Goal: Book appointment/travel/reservation

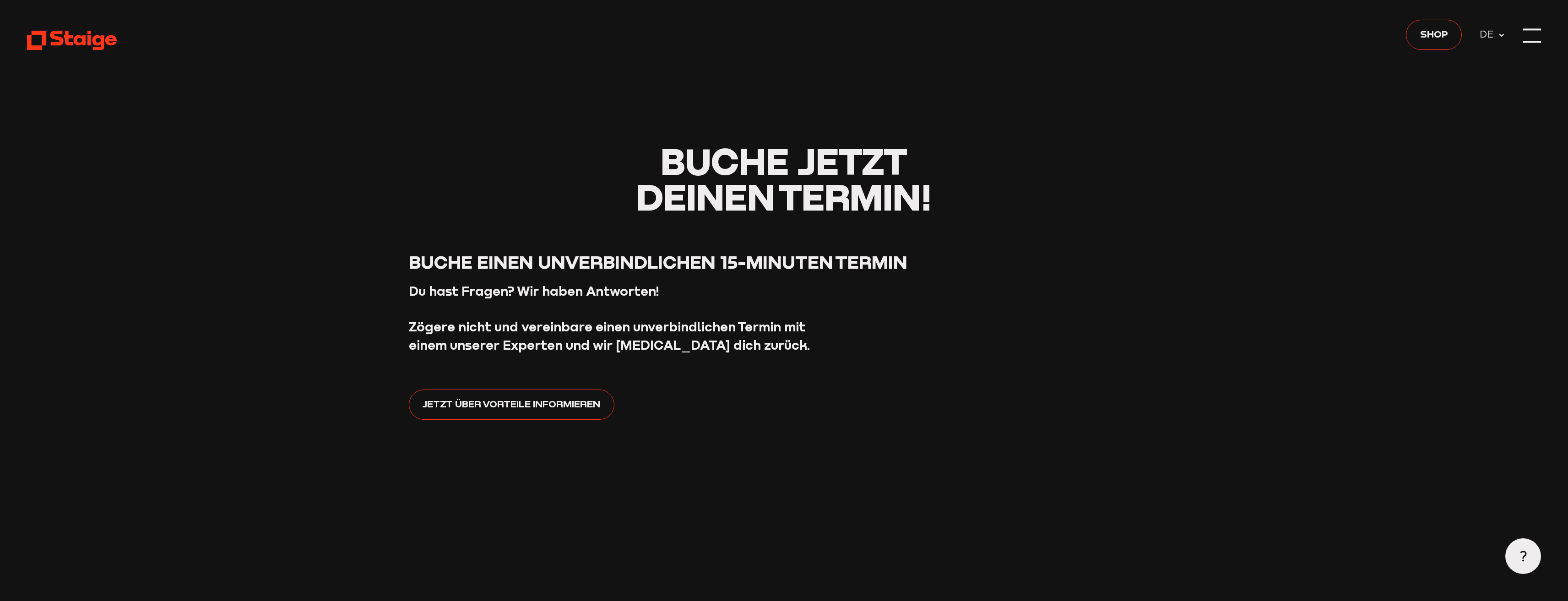
click at [1491, 37] on span "DE" at bounding box center [1489, 34] width 18 height 15
click at [1501, 35] on use at bounding box center [1501, 35] width 5 height 3
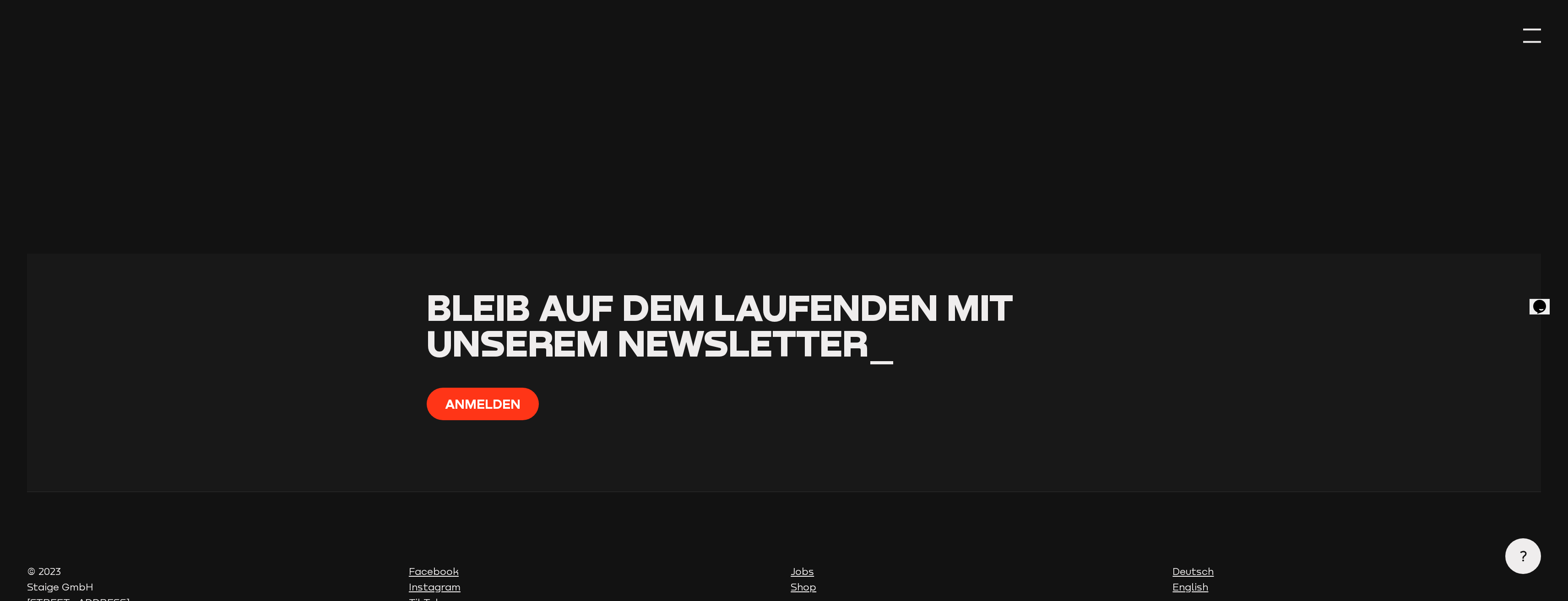
scroll to position [1316, 0]
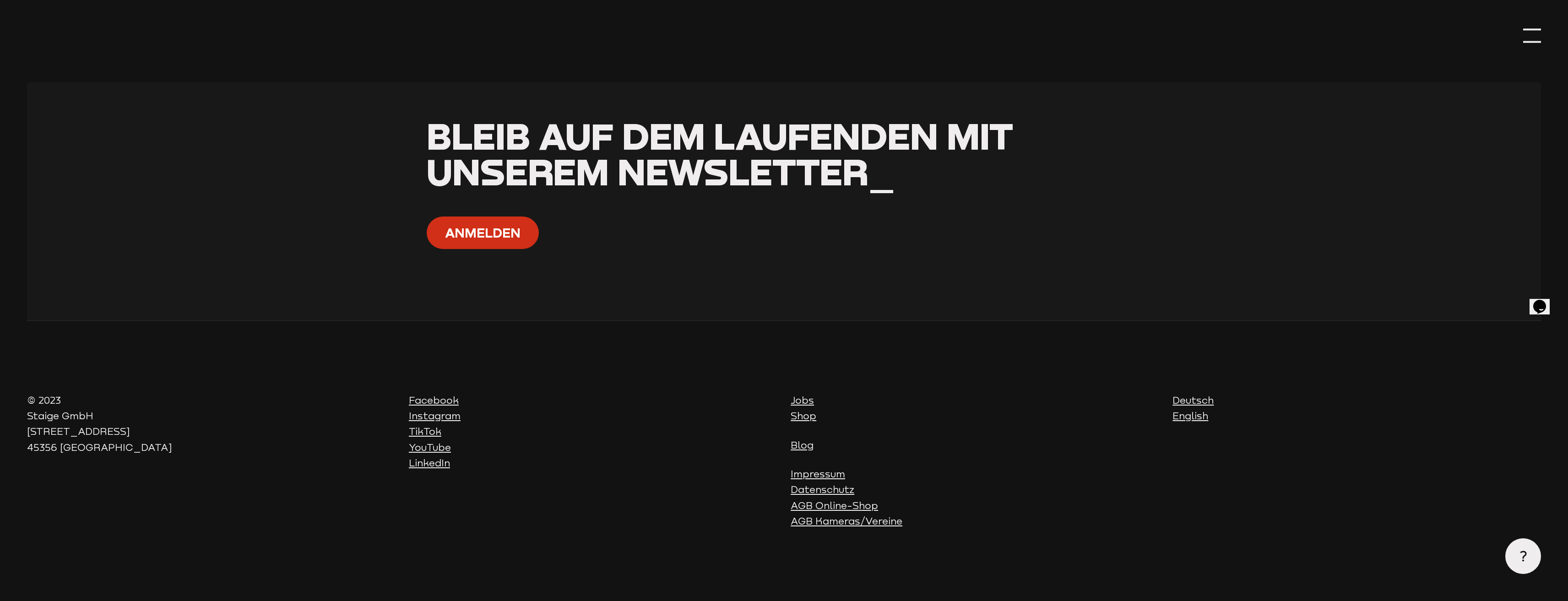
click at [468, 237] on button "Anmelden" at bounding box center [482, 232] width 112 height 32
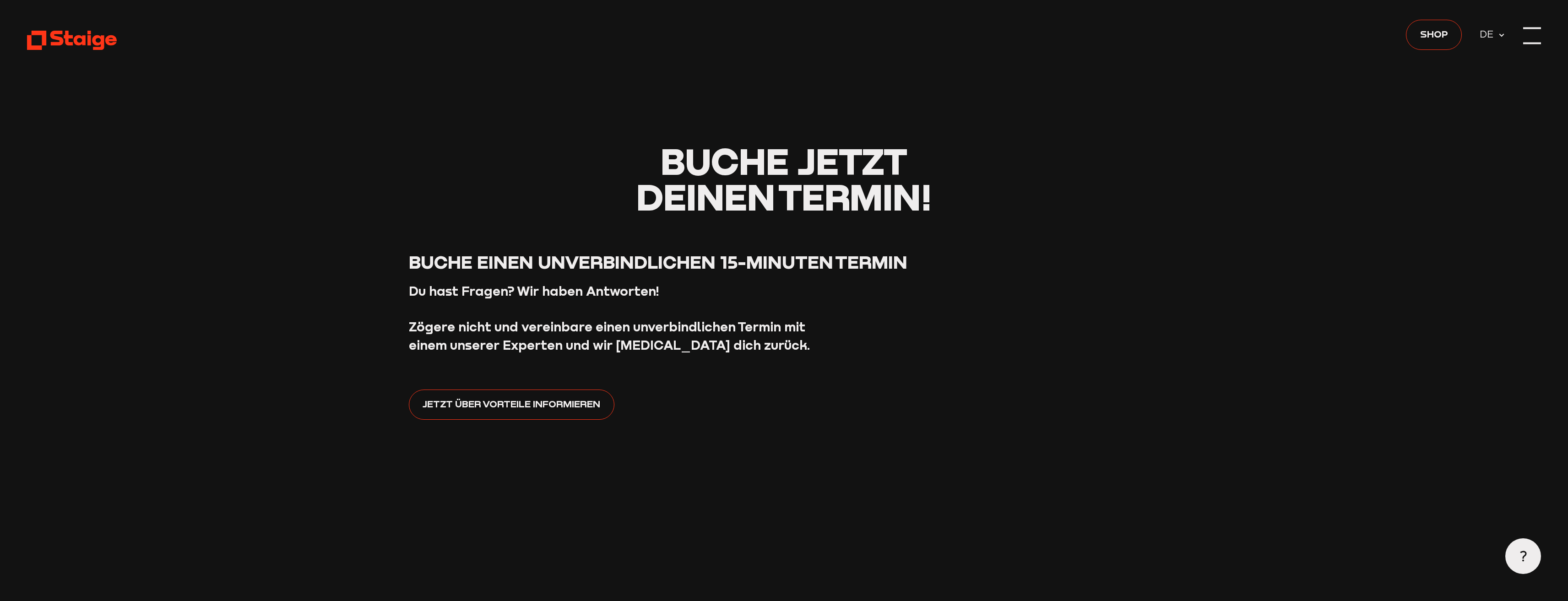
click at [1529, 43] on div at bounding box center [1531, 43] width 18 height 2
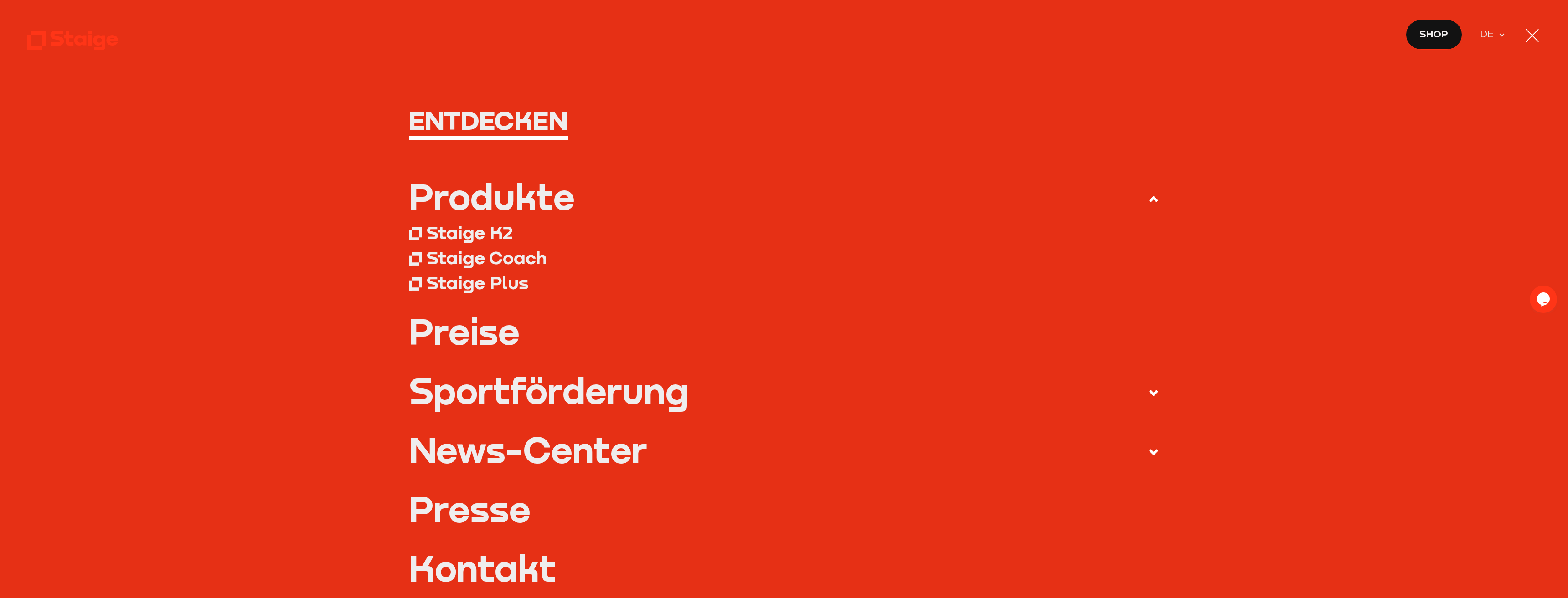
click at [519, 261] on div "Staige Coach" at bounding box center [487, 257] width 121 height 23
